Goal: Browse casually

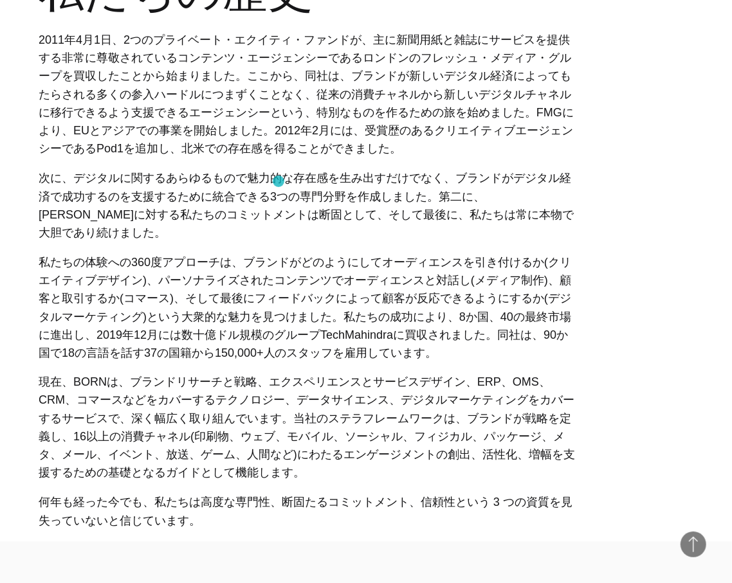
scroll to position [321, 0]
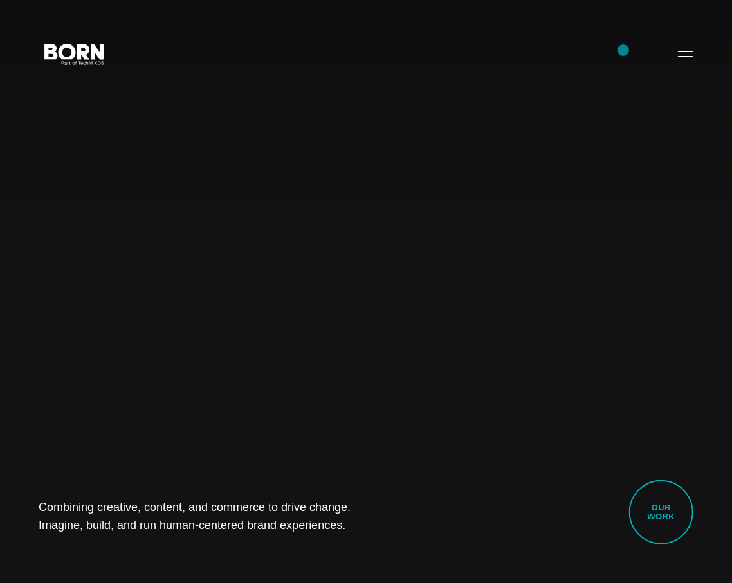
click at [623, 51] on div "Combining creative, content, and commerce to drive change. Imagine, build, and …" at bounding box center [366, 291] width 732 height 583
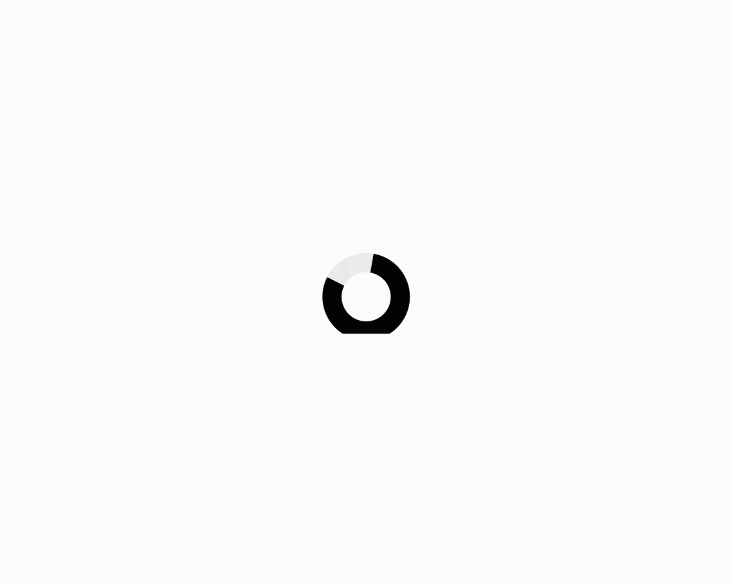
click at [302, 279] on img at bounding box center [366, 292] width 129 height 129
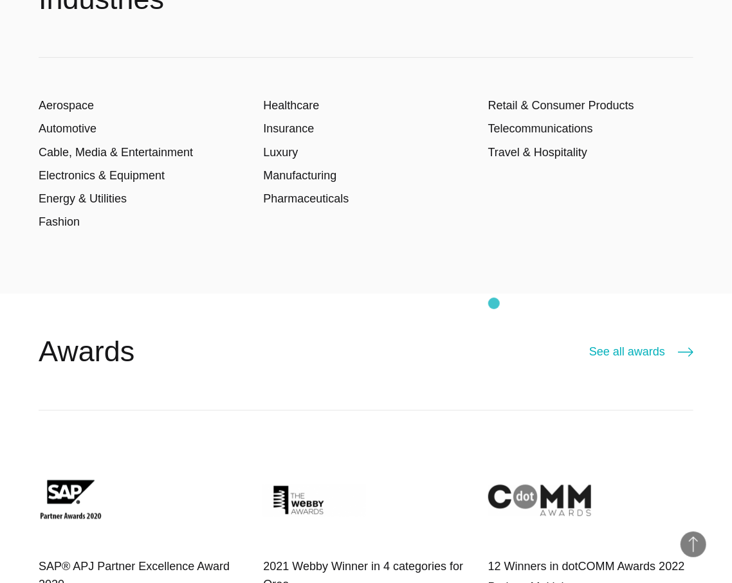
scroll to position [2412, 0]
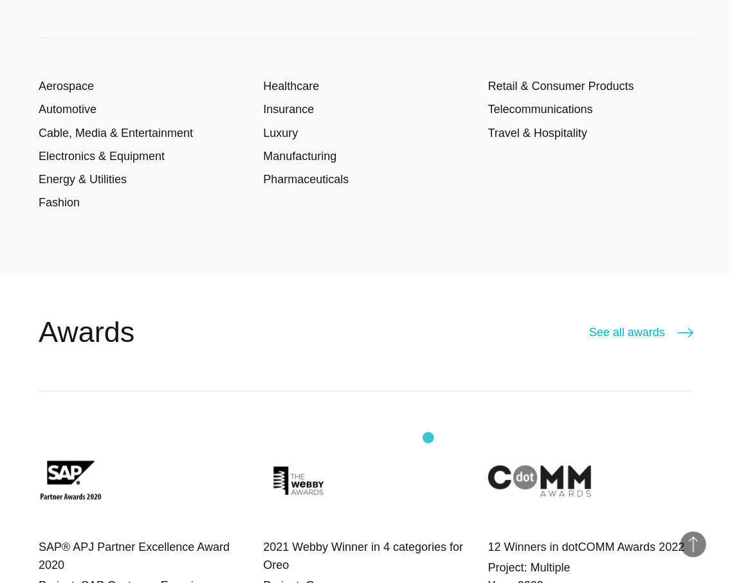
click at [428, 438] on div "2021 Webby Winner in 4 categories for Oreo Project: Oreo Year: 2021" at bounding box center [365, 524] width 205 height 188
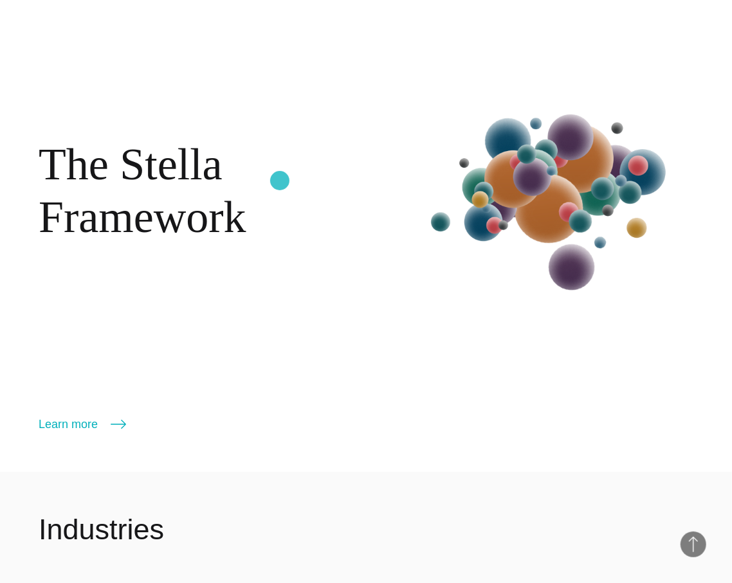
scroll to position [1769, 0]
